Goal: Task Accomplishment & Management: Use online tool/utility

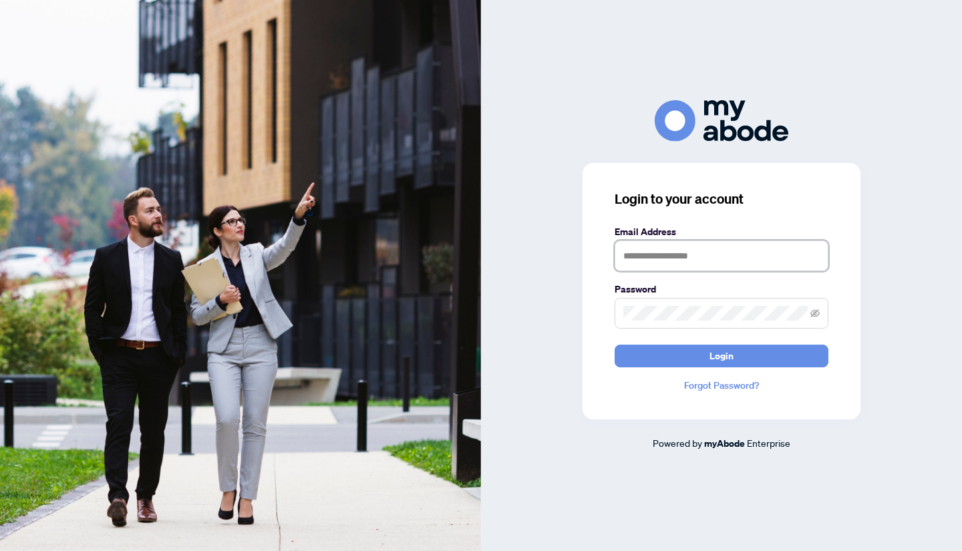
click at [674, 256] on input "text" at bounding box center [722, 256] width 214 height 31
type input "**********"
click at [824, 315] on span at bounding box center [722, 313] width 214 height 31
click at [816, 315] on icon "eye-invisible" at bounding box center [815, 313] width 9 height 9
click at [742, 360] on button "Login" at bounding box center [722, 356] width 214 height 23
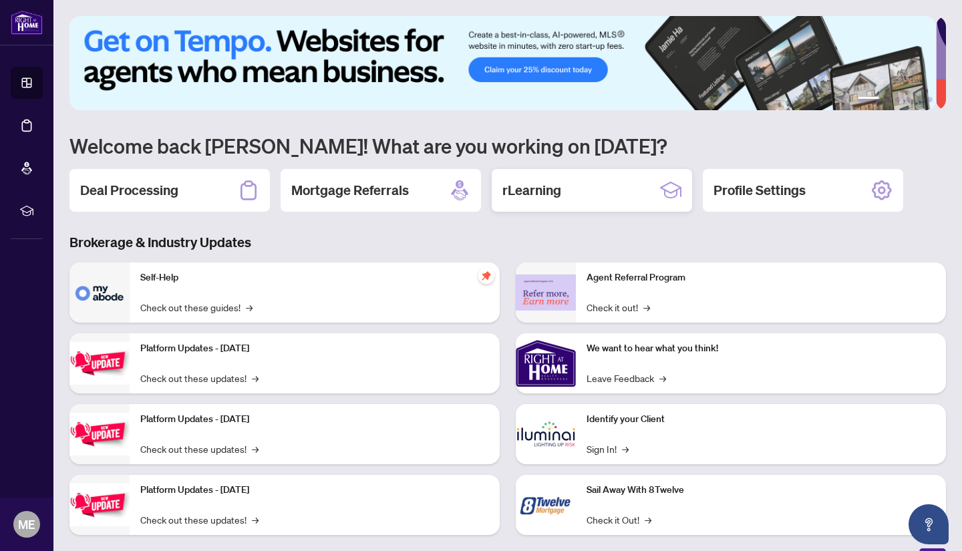
click at [557, 183] on h2 "rLearning" at bounding box center [532, 190] width 59 height 19
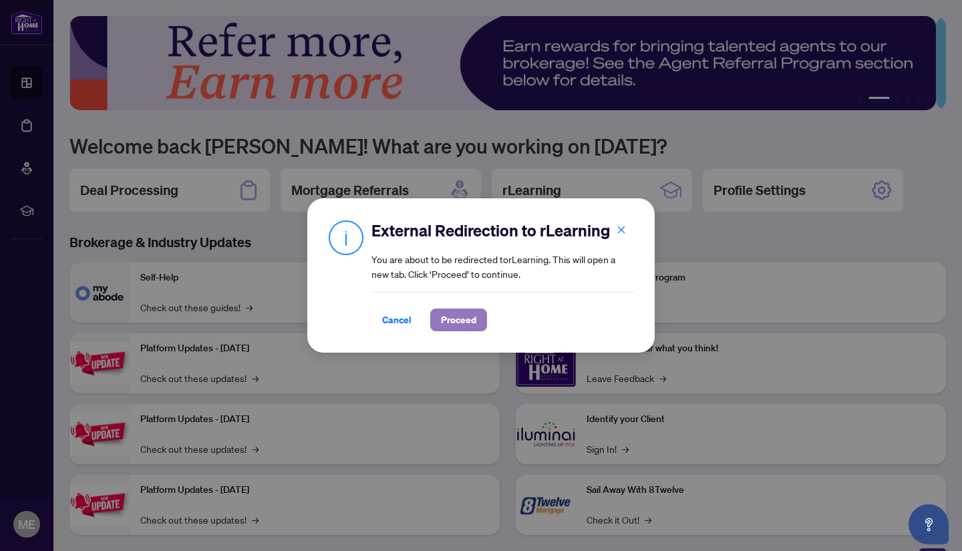
click at [468, 313] on span "Proceed" at bounding box center [458, 319] width 35 height 21
